Goal: Information Seeking & Learning: Learn about a topic

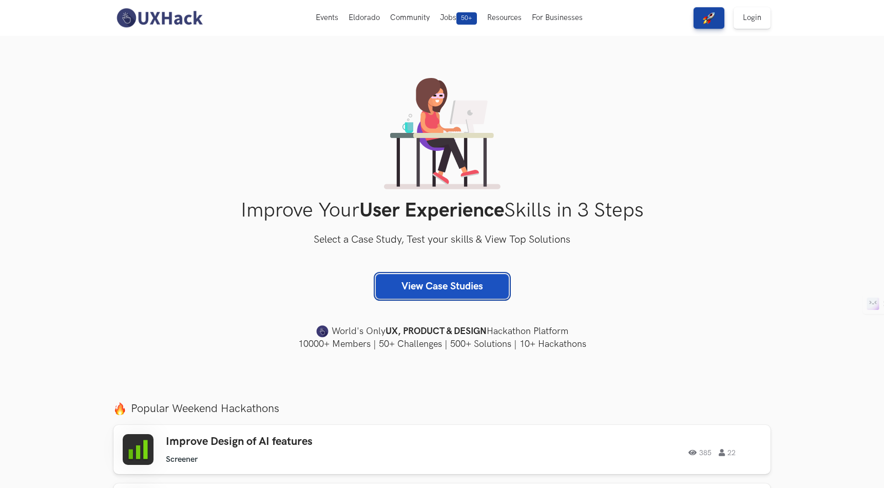
click at [474, 293] on link "View Case Studies" at bounding box center [442, 286] width 133 height 25
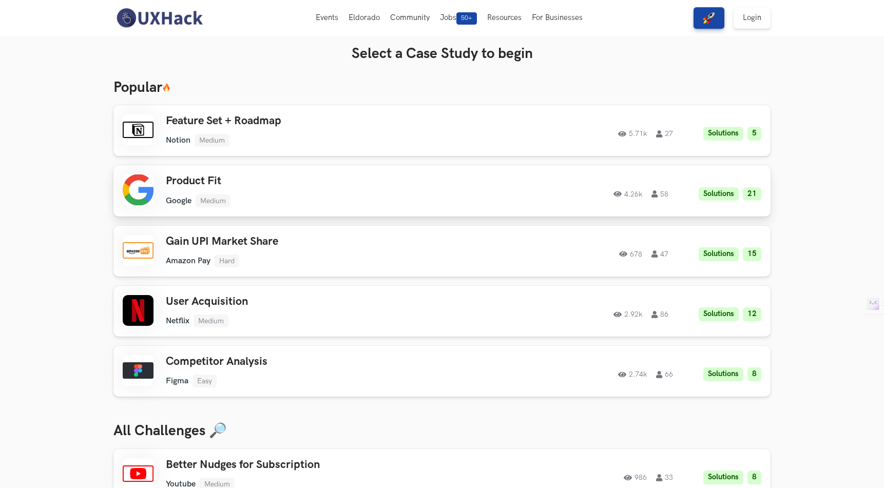
click at [476, 201] on div "4.26k 58 Solutions 21" at bounding box center [616, 191] width 292 height 20
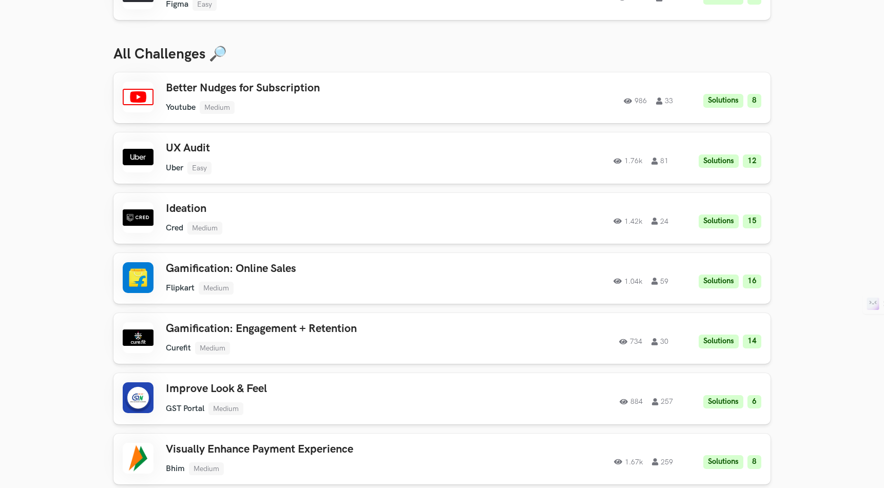
scroll to position [405, 0]
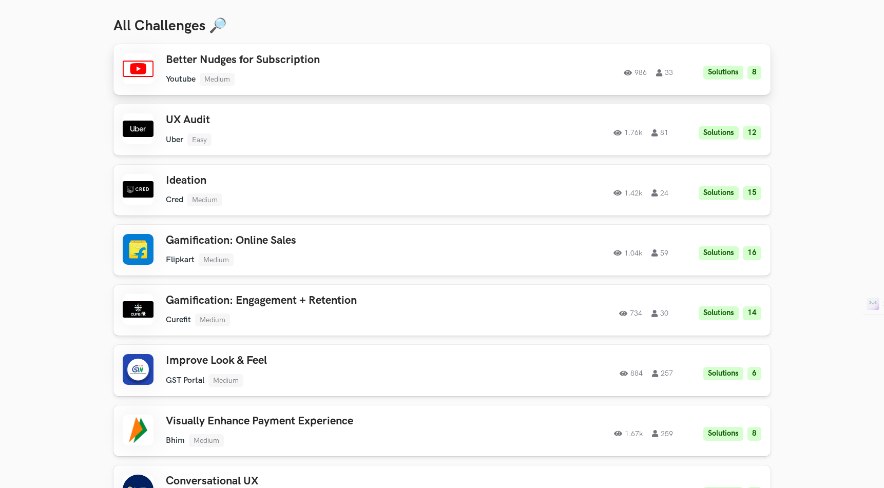
click at [555, 82] on div "Better Nudges for Subscription Youtube Medium Youtube Medium Solutions 8 986 33…" at bounding box center [442, 69] width 639 height 32
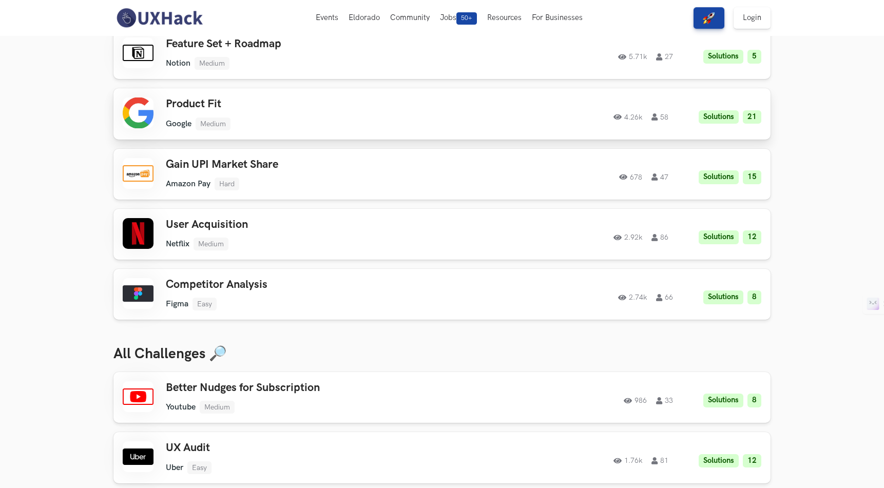
scroll to position [87, 0]
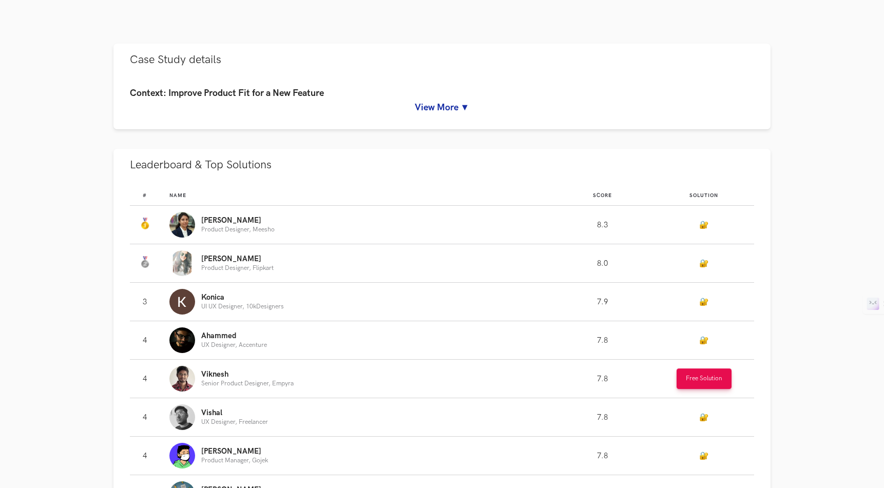
scroll to position [508, 0]
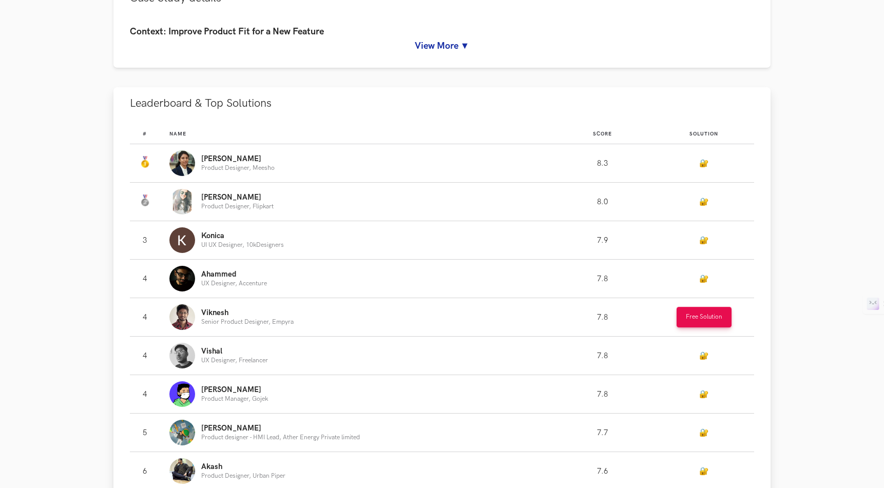
click at [266, 169] on p "Product Designer, Meesho" at bounding box center [237, 168] width 73 height 7
click at [703, 166] on link "🔐" at bounding box center [703, 163] width 9 height 9
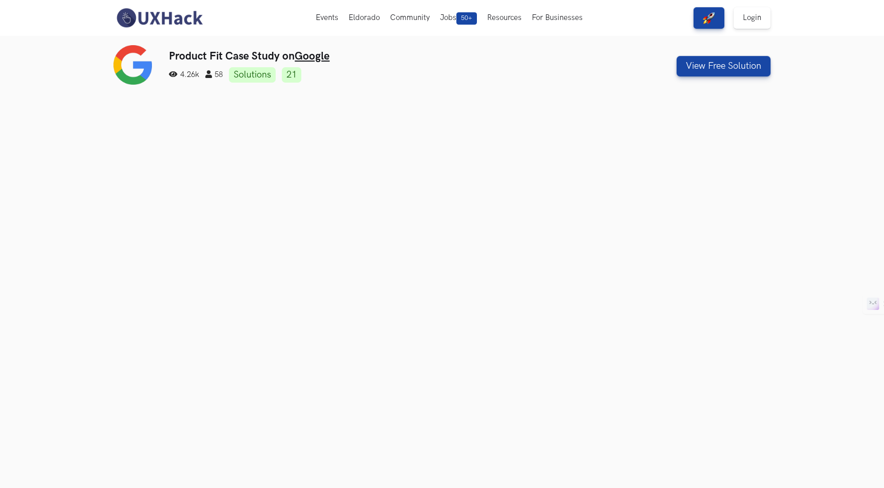
click at [155, 17] on img at bounding box center [158, 18] width 91 height 22
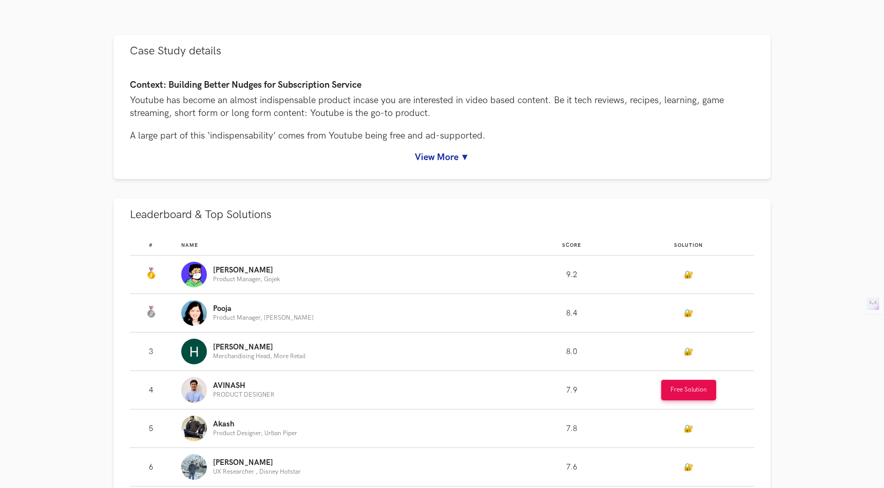
scroll to position [471, 0]
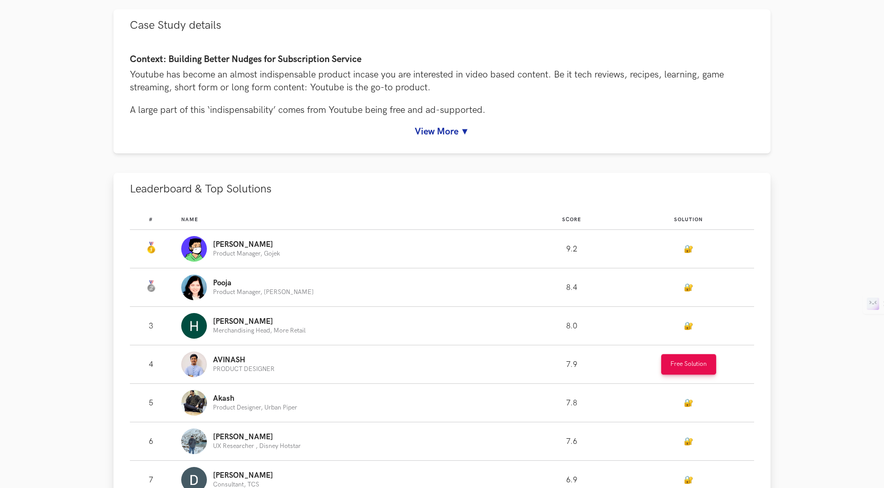
click at [685, 247] on link "🔐" at bounding box center [688, 249] width 9 height 9
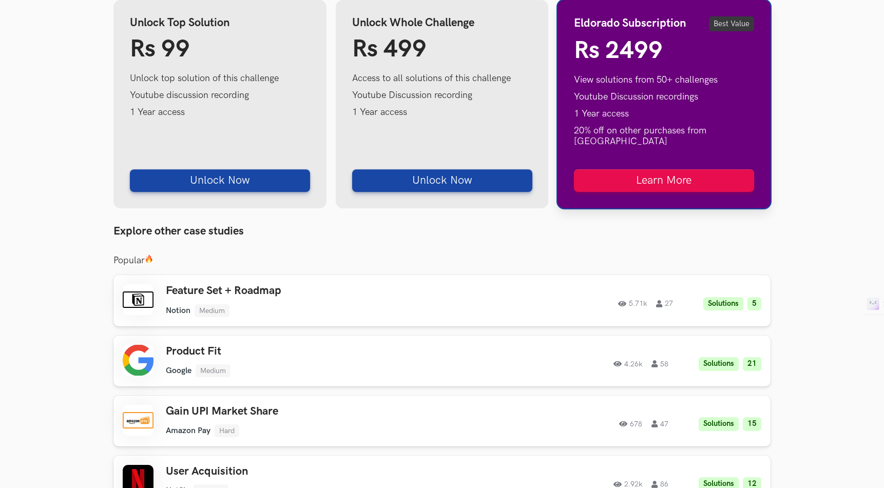
scroll to position [1079, 0]
click at [532, 294] on div "5.71k 27 Solutions 5" at bounding box center [621, 301] width 279 height 20
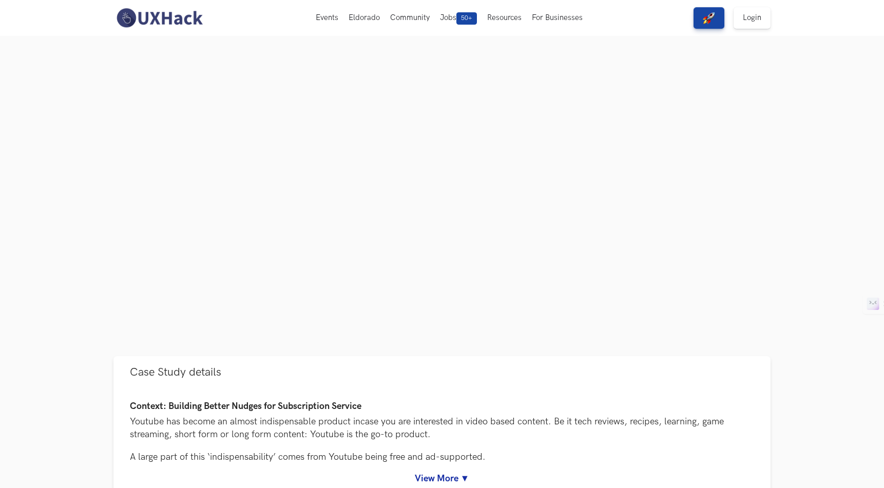
scroll to position [248, 0]
